Goal: Find specific page/section: Find specific page/section

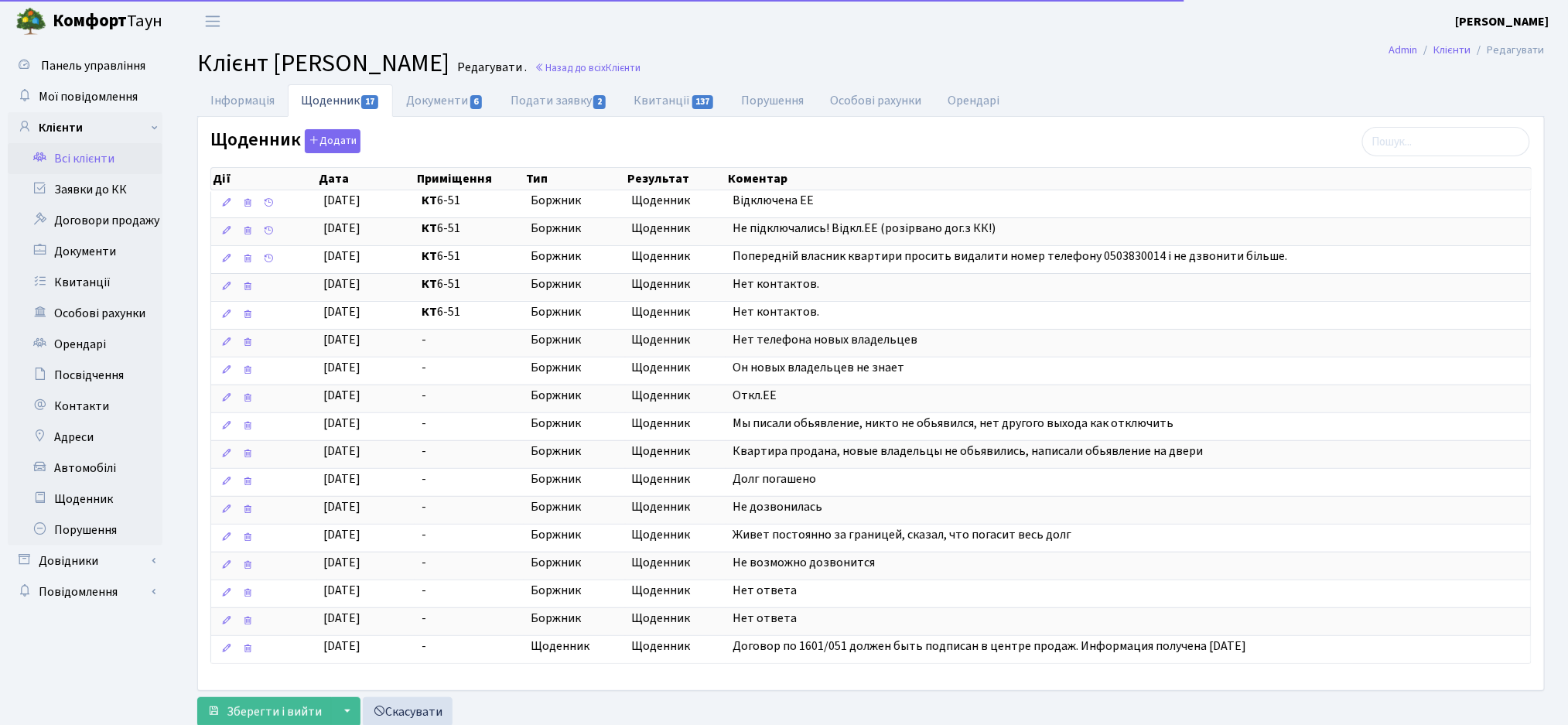
click at [77, 164] on link "Всі клієнти" at bounding box center [85, 159] width 155 height 31
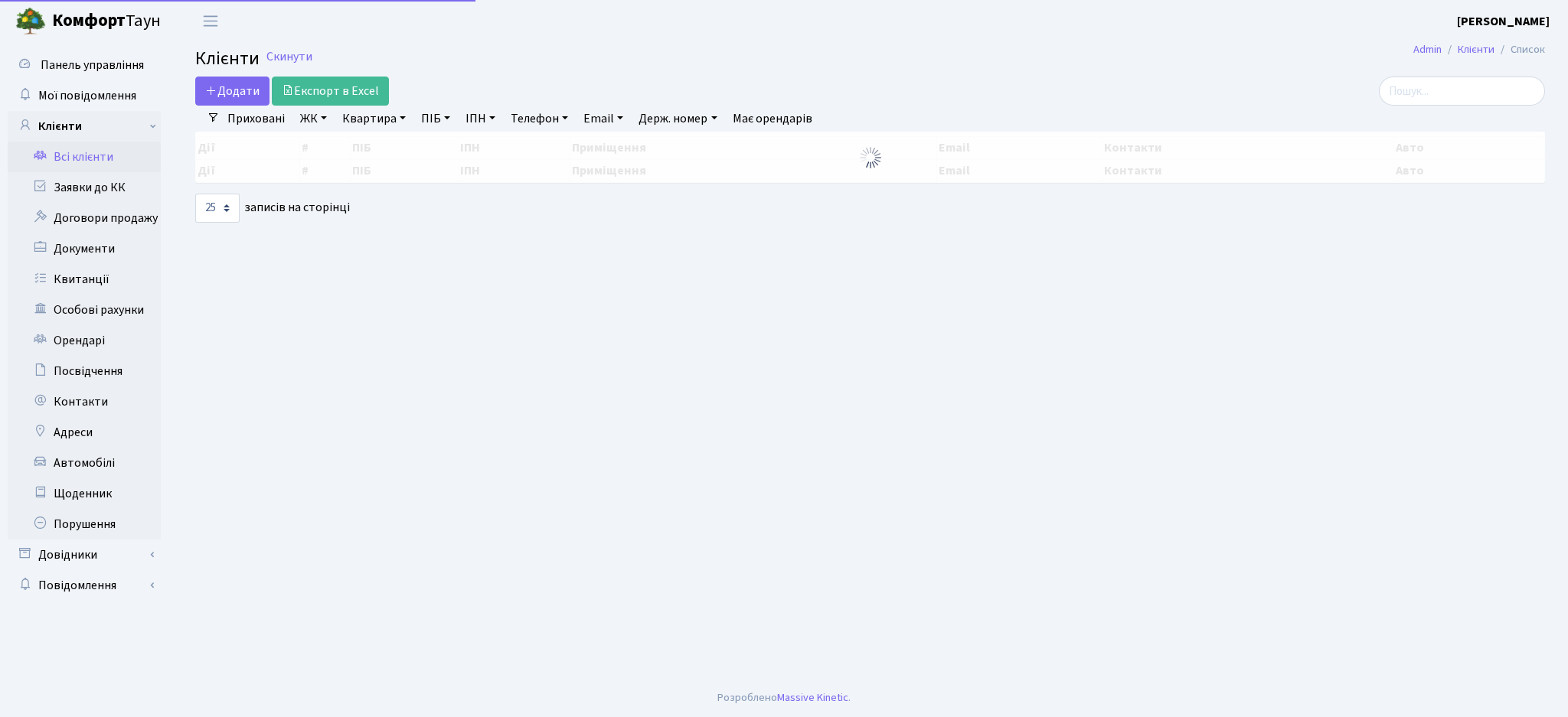
select select "25"
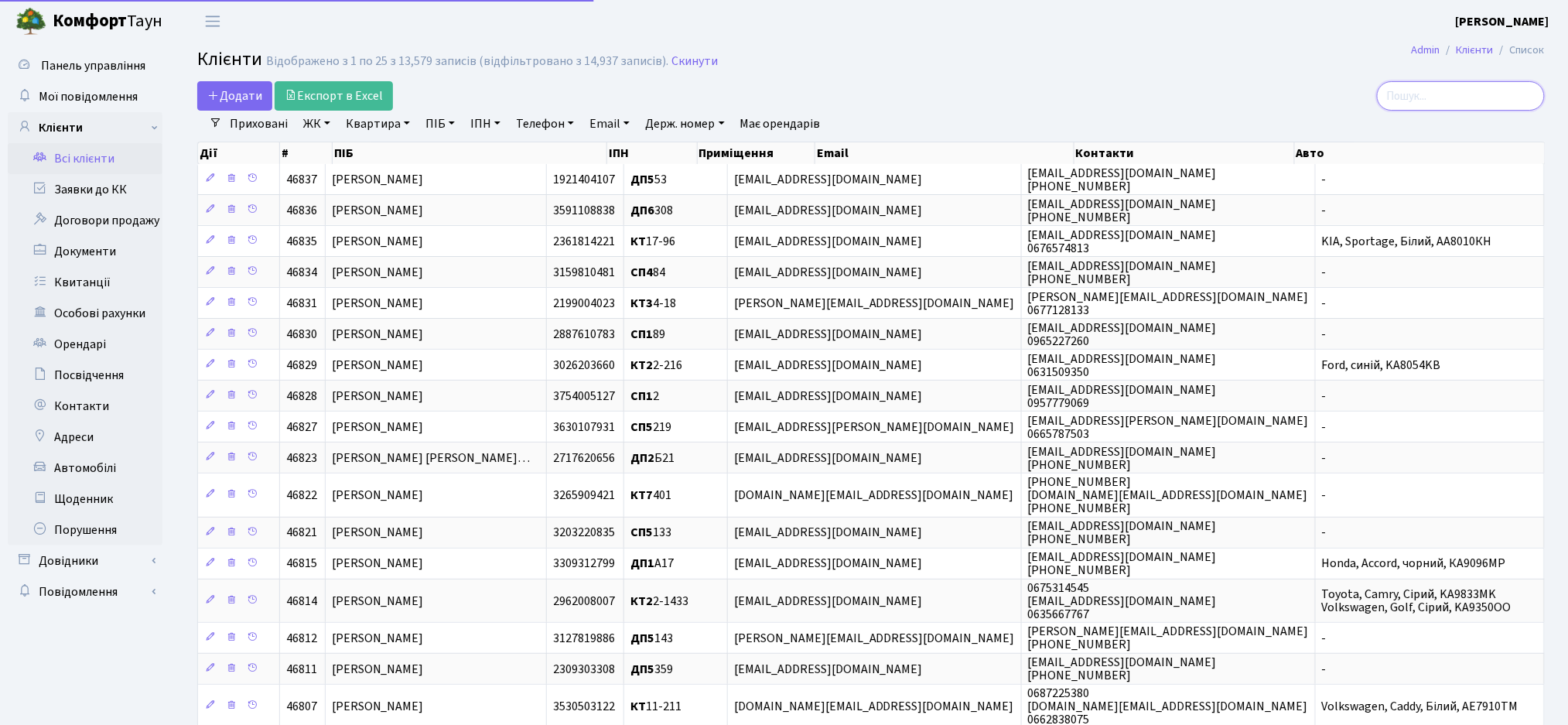
click at [1425, 106] on input "search" at bounding box center [1460, 96] width 168 height 30
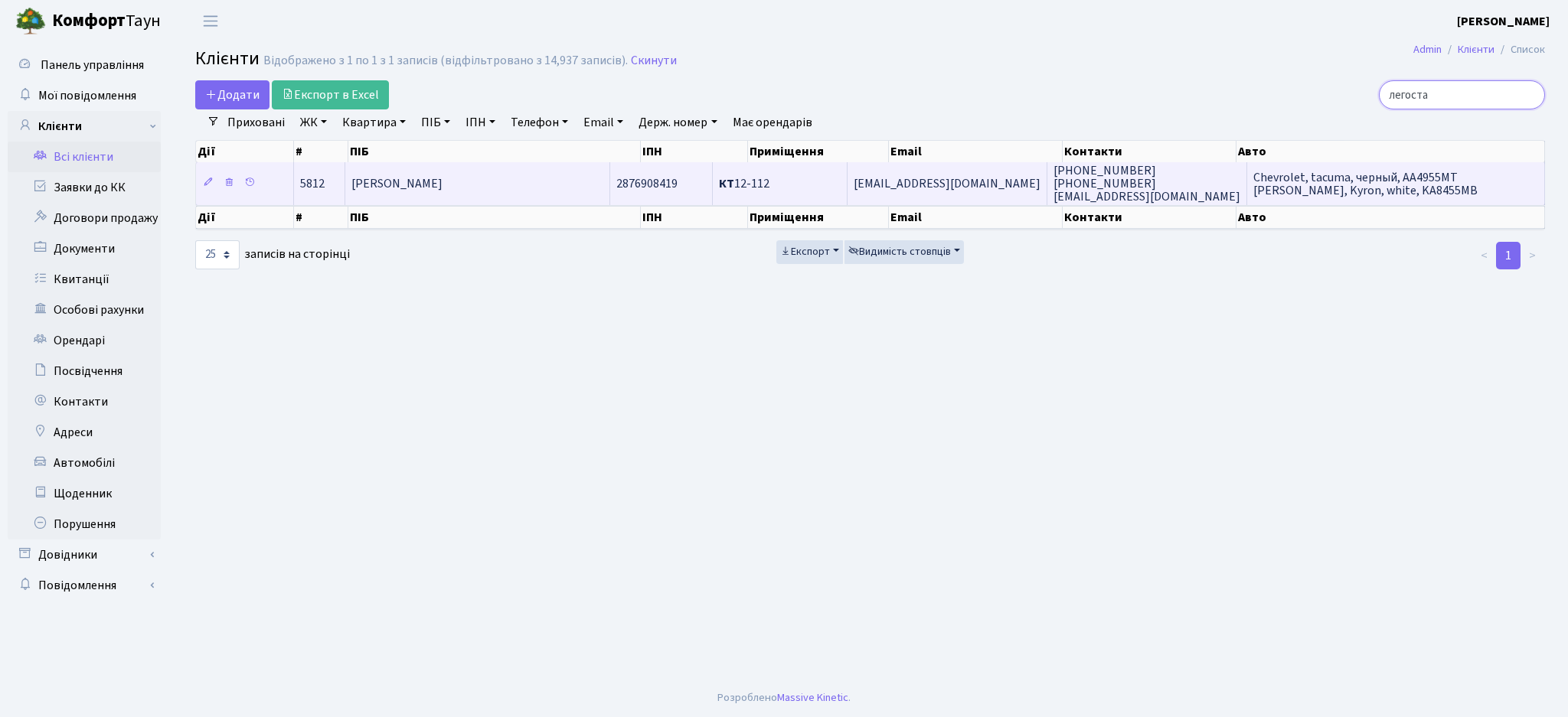
type input "легоста"
click at [443, 181] on span "Легостаєв Олексій Володимирович" at bounding box center [397, 183] width 91 height 17
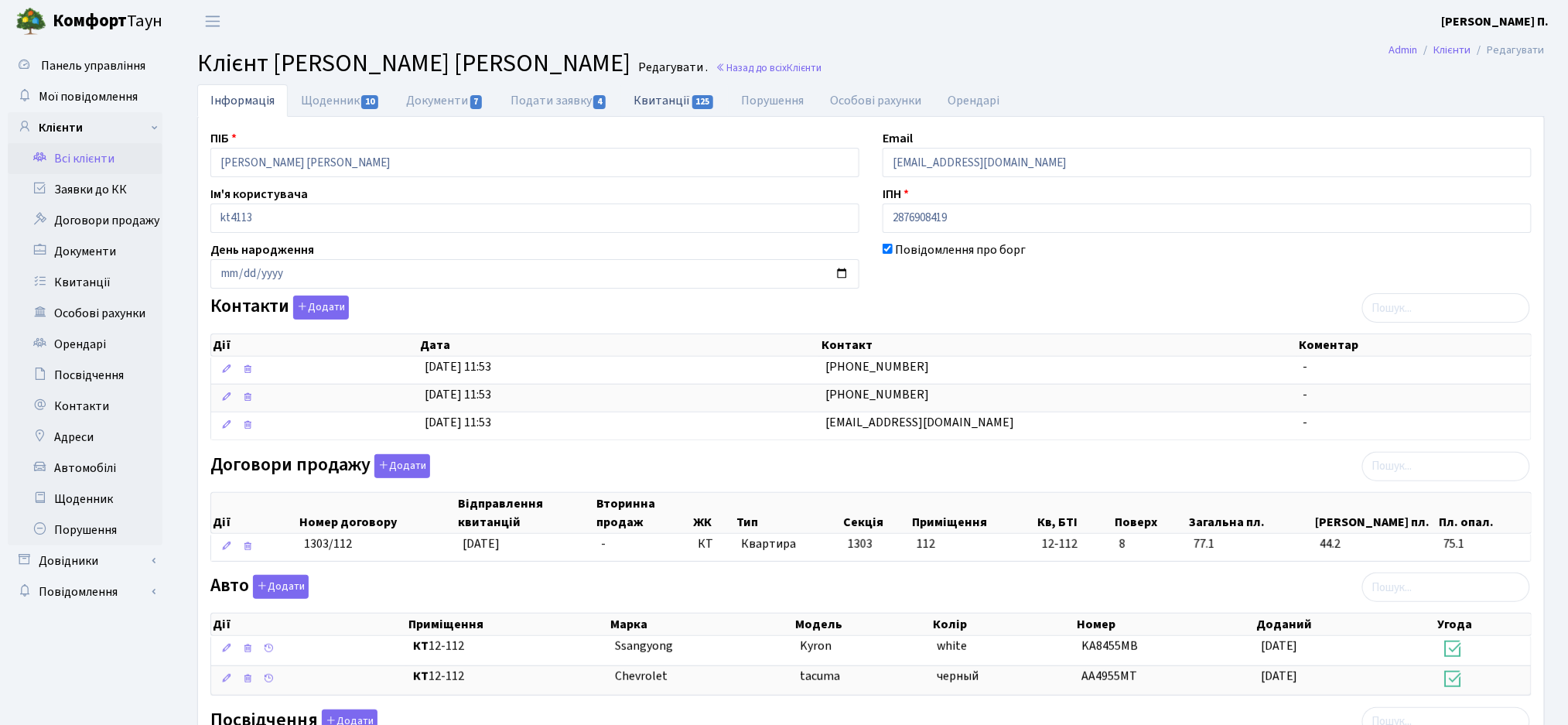
click at [669, 96] on link "Квитанції 125" at bounding box center [673, 100] width 107 height 32
select select "25"
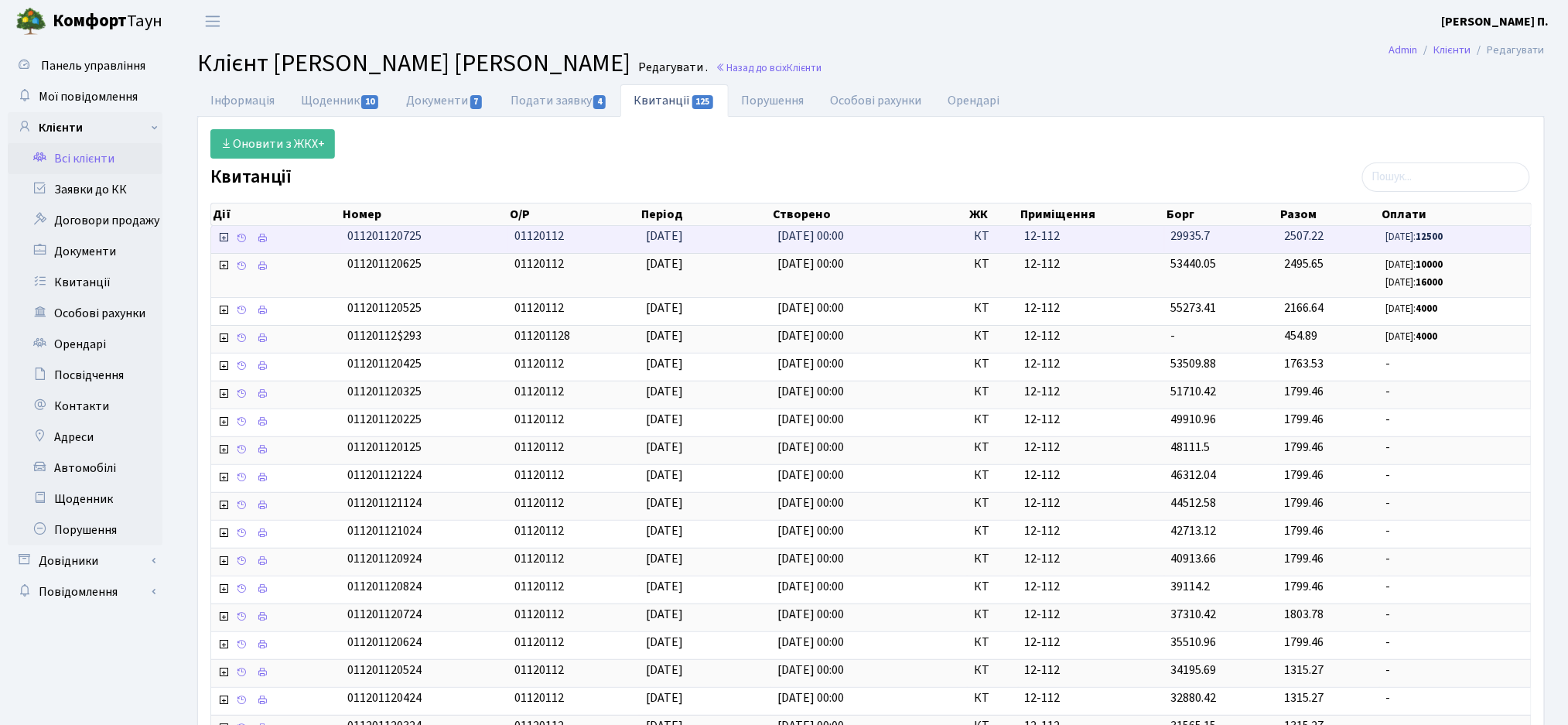
click at [218, 236] on icon at bounding box center [224, 238] width 13 height 13
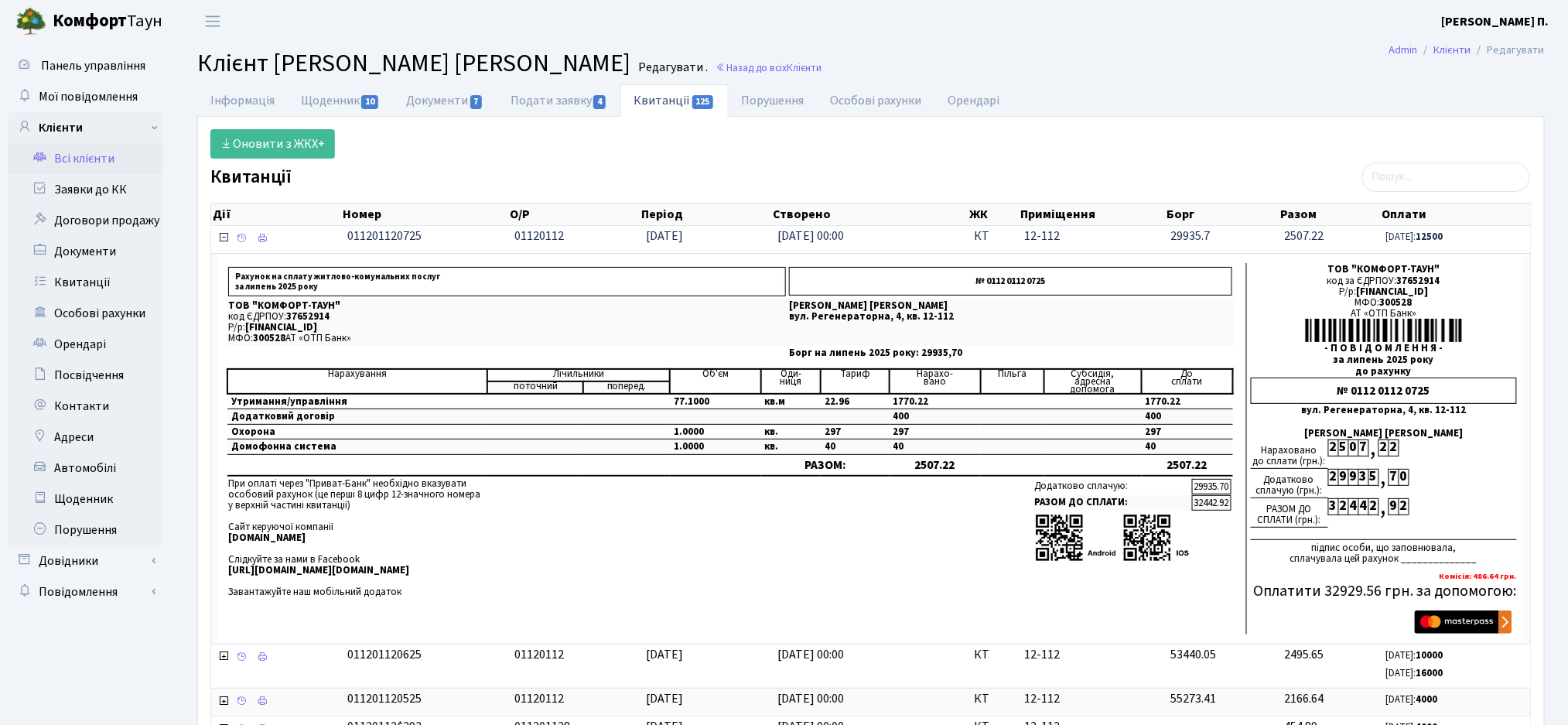
click at [221, 242] on icon at bounding box center [224, 238] width 13 height 13
